Goal: Task Accomplishment & Management: Manage account settings

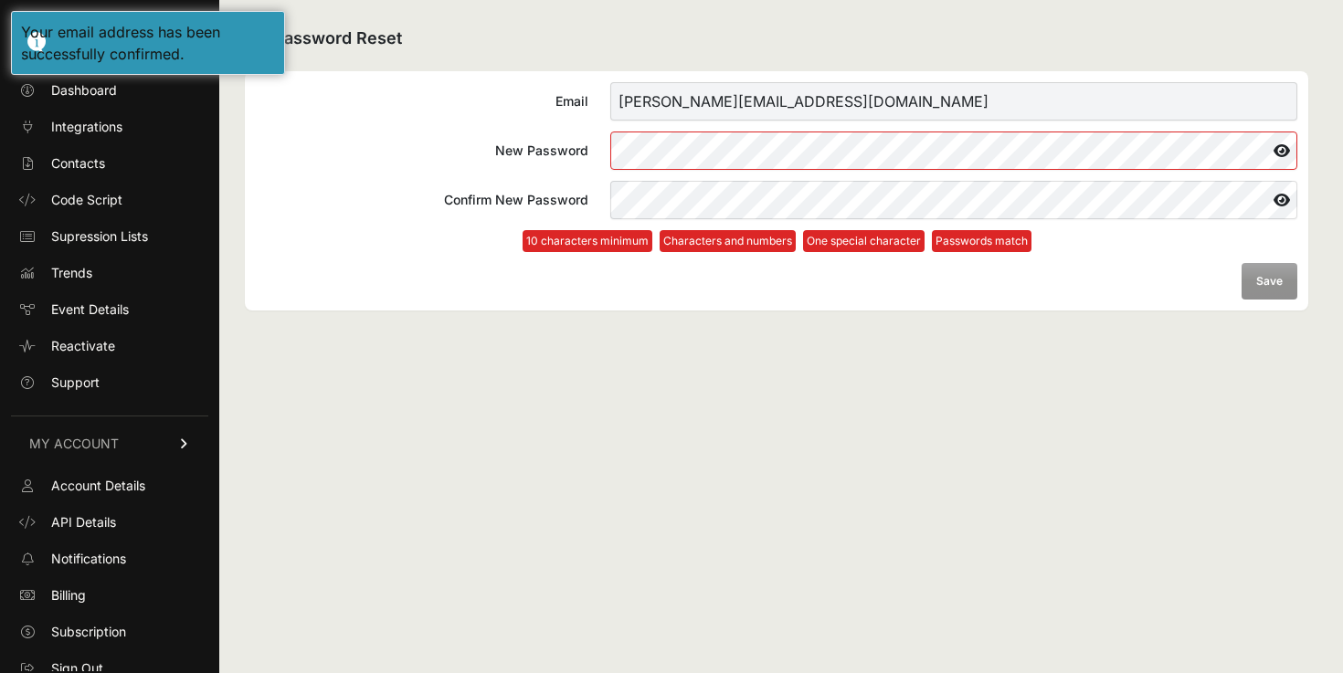
scroll to position [12, 0]
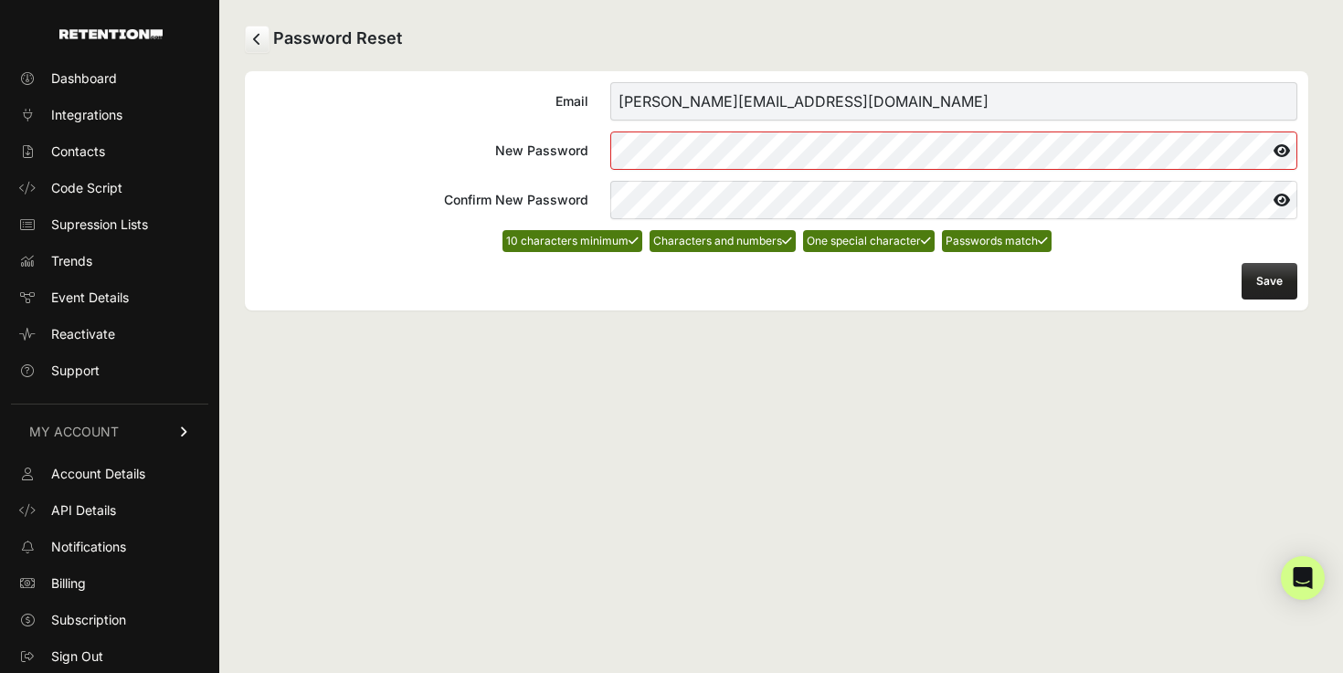
click at [1265, 274] on button "Save" at bounding box center [1270, 281] width 56 height 37
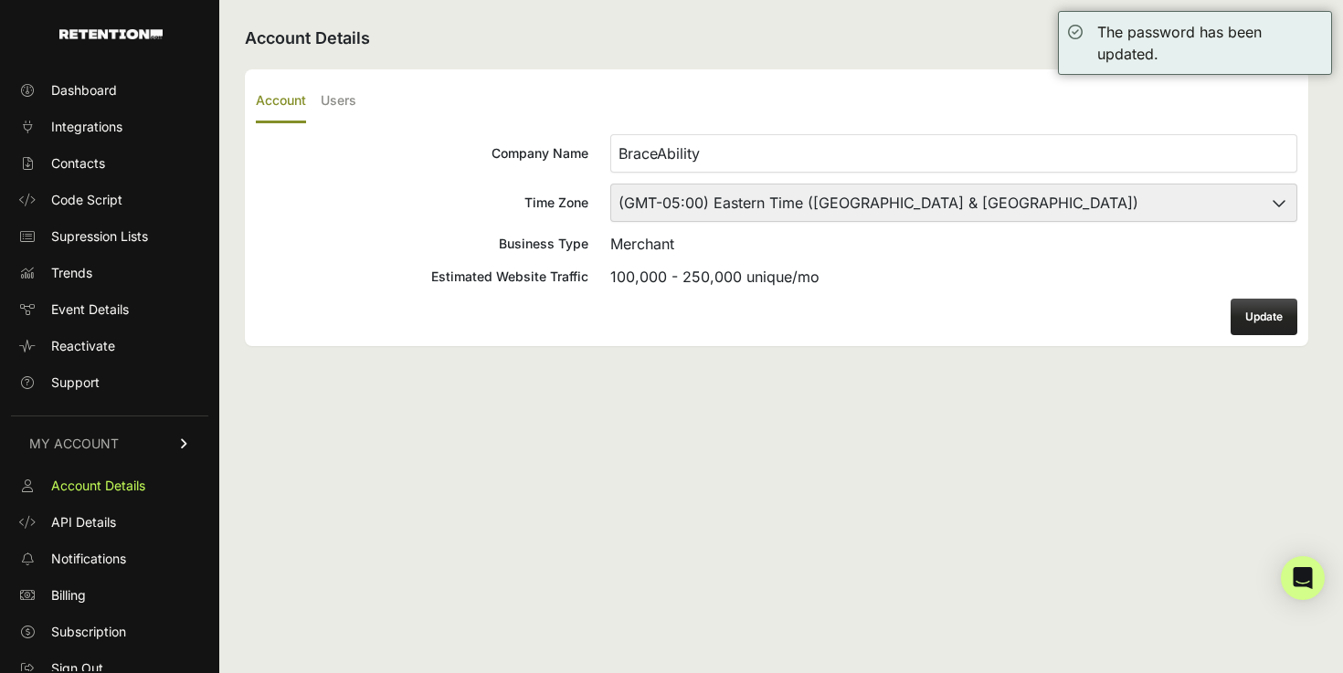
scroll to position [12, 0]
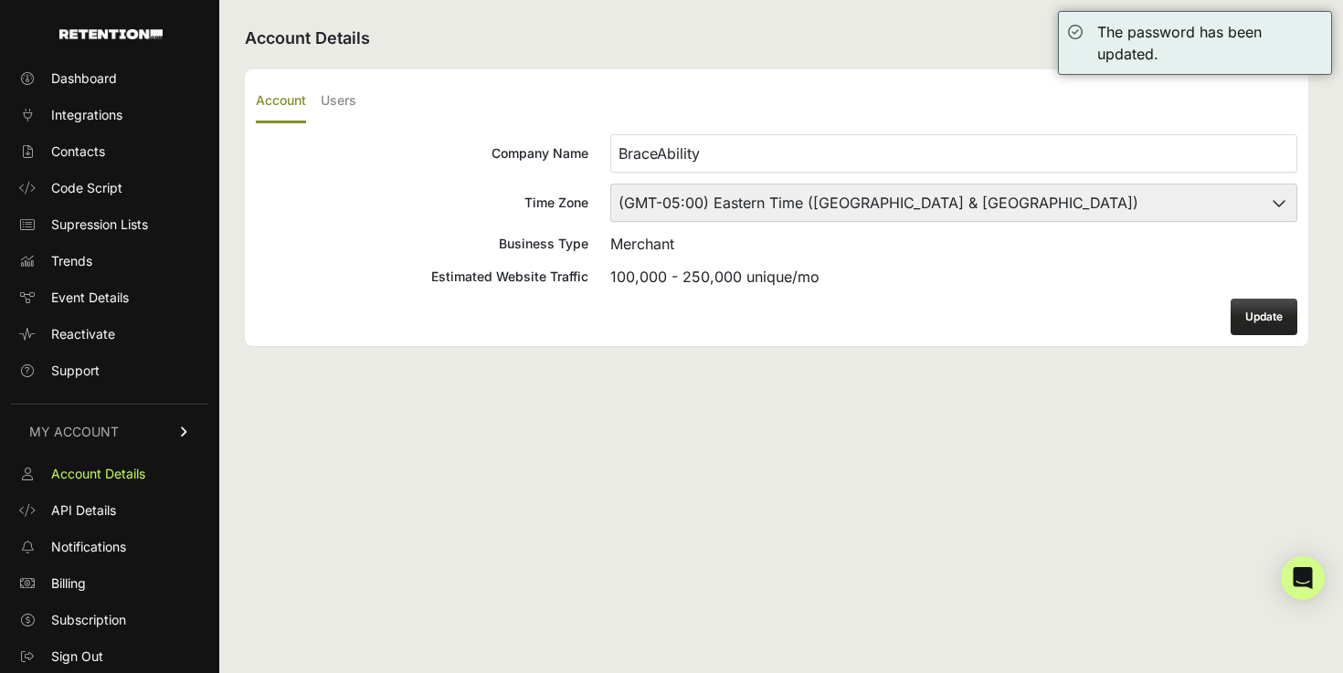
click at [1259, 320] on button "Update" at bounding box center [1264, 317] width 67 height 37
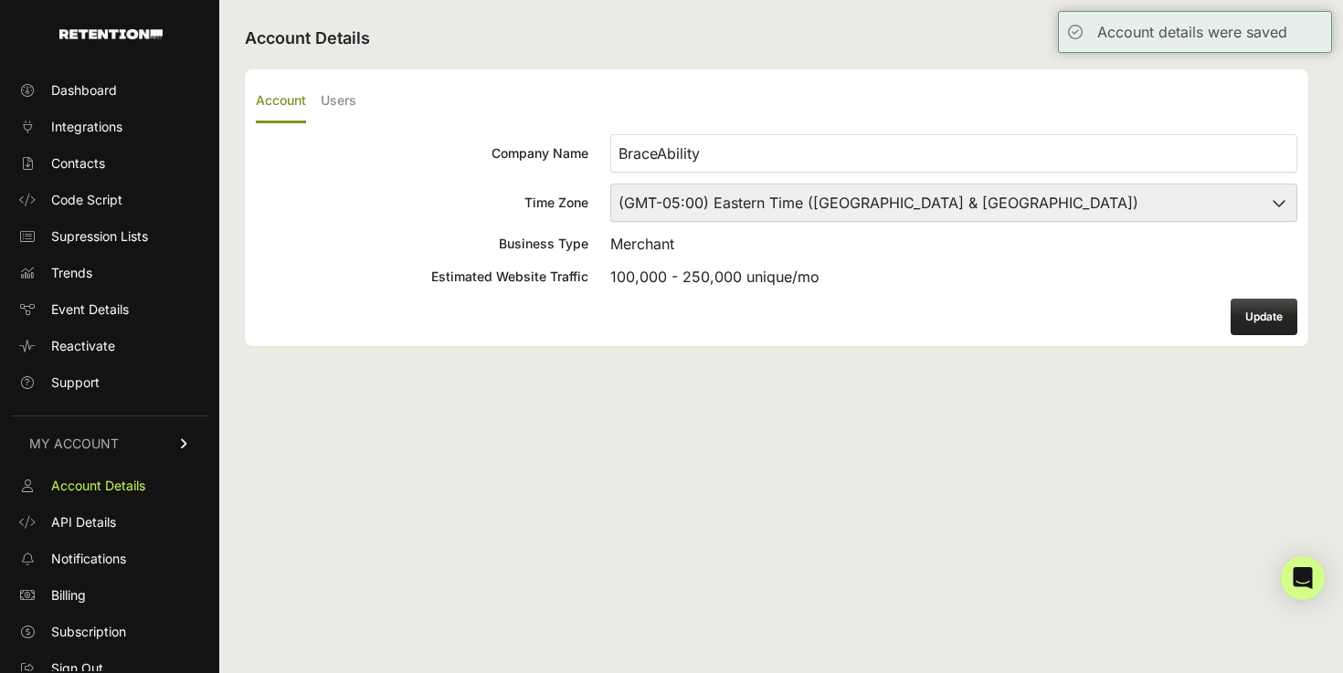
scroll to position [12, 0]
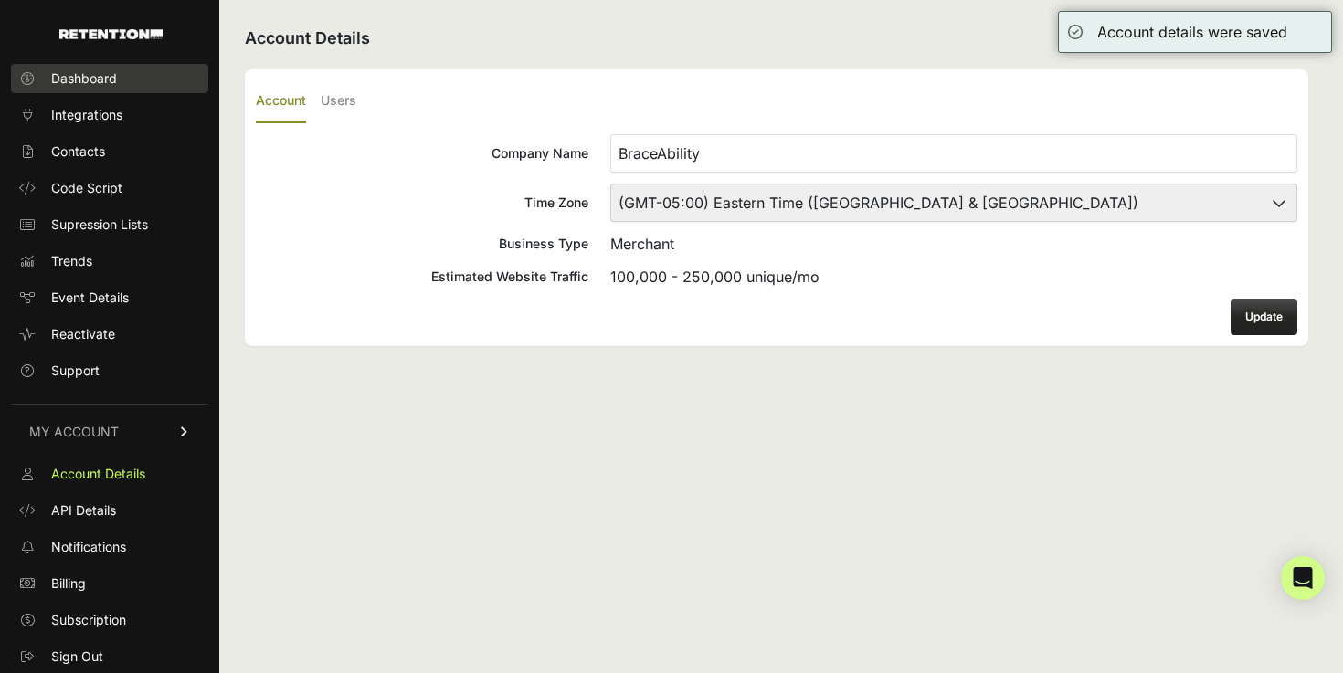
click at [112, 75] on span "Dashboard" at bounding box center [84, 78] width 66 height 18
